Goal: Transaction & Acquisition: Subscribe to service/newsletter

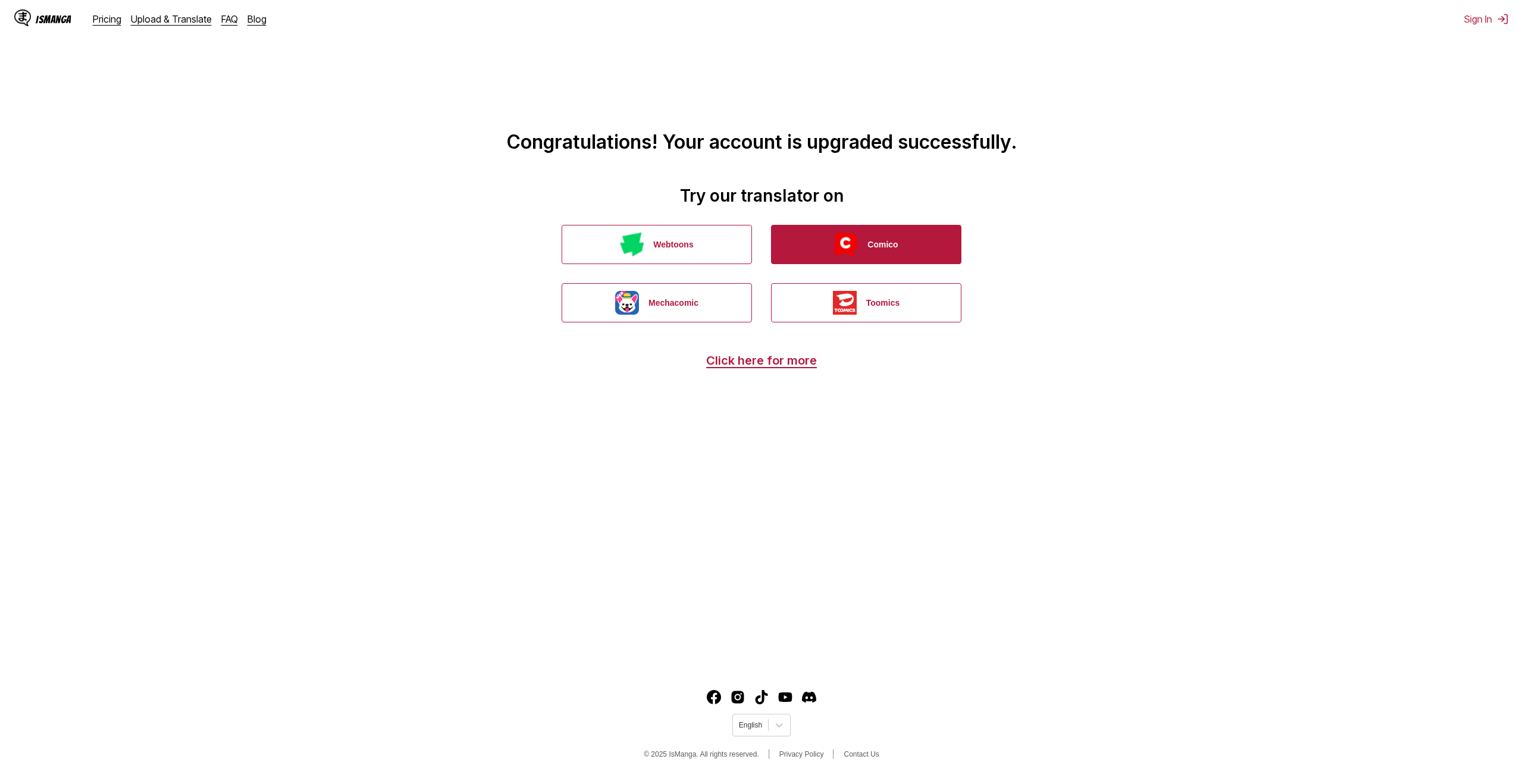
click at [856, 248] on img "button" at bounding box center [845, 244] width 24 height 24
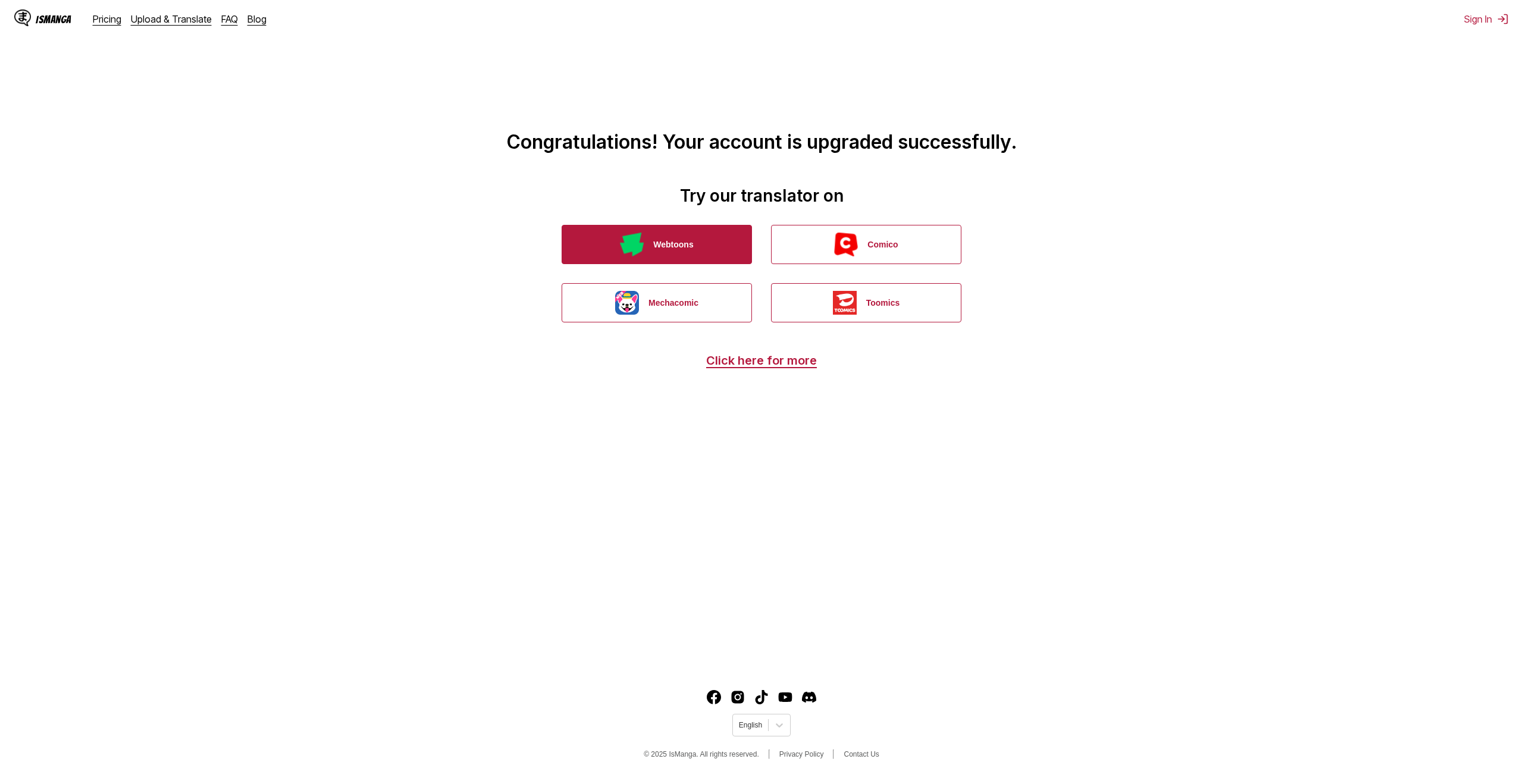
click at [676, 249] on button "Webtoons" at bounding box center [656, 245] width 190 height 40
